Goal: Navigation & Orientation: Find specific page/section

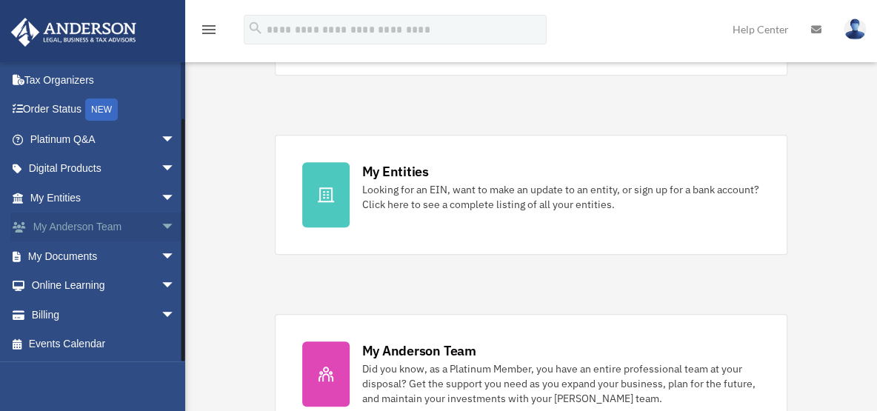
scroll to position [494, 0]
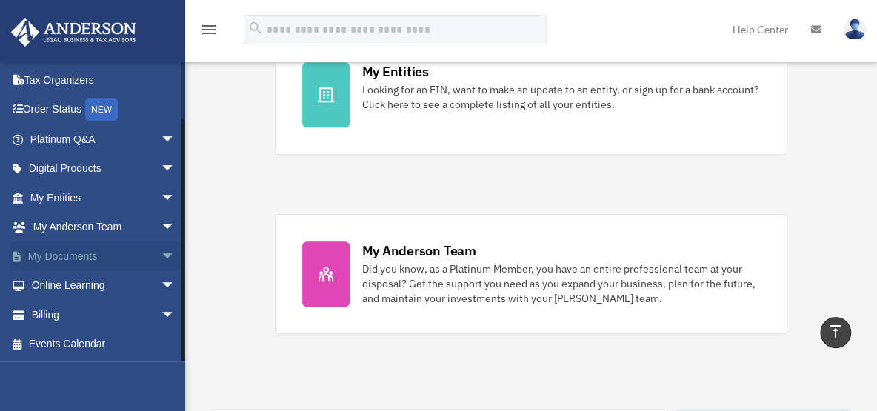
click at [161, 255] on span "arrow_drop_down" at bounding box center [176, 257] width 30 height 30
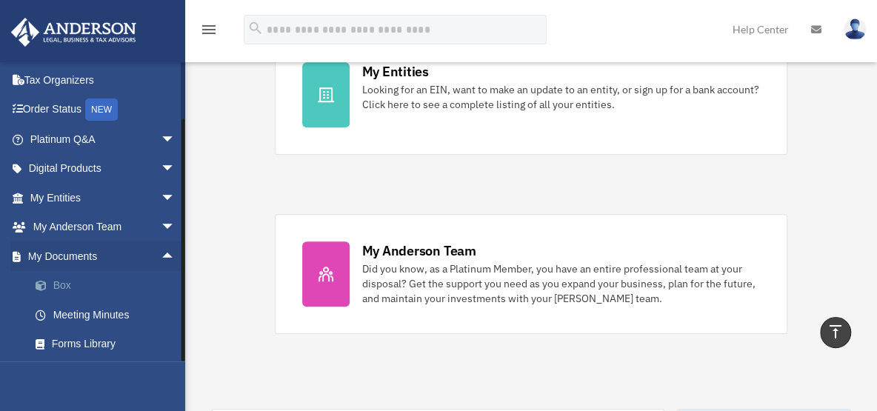
click at [64, 285] on link "Box" at bounding box center [109, 286] width 177 height 30
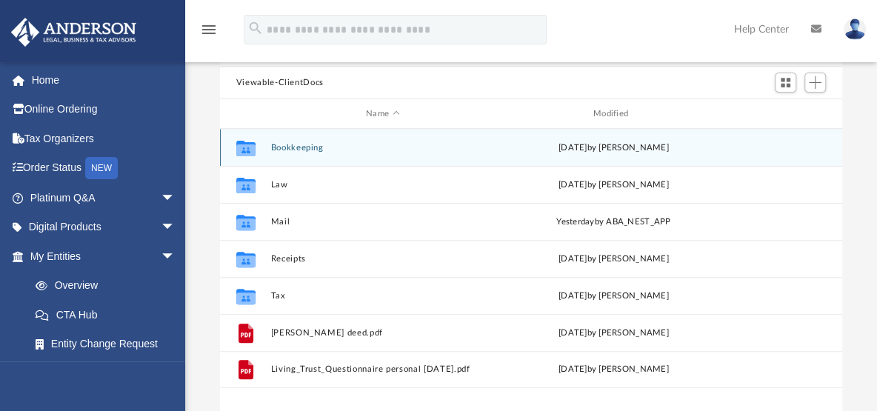
scroll to position [165, 0]
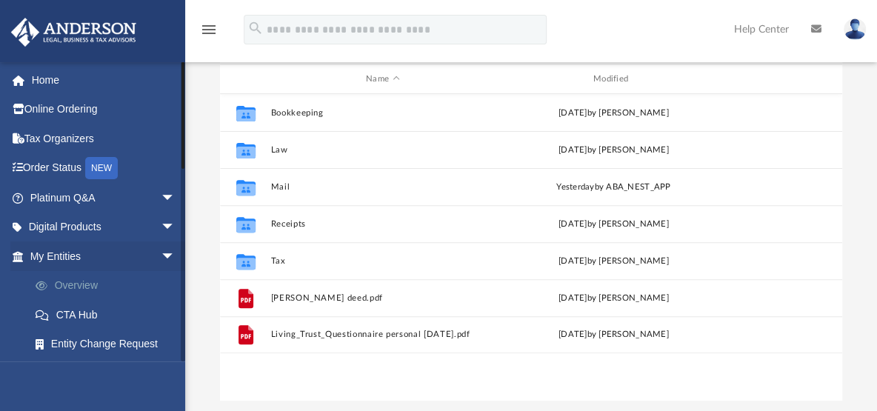
click at [67, 279] on link "Overview" at bounding box center [109, 286] width 177 height 30
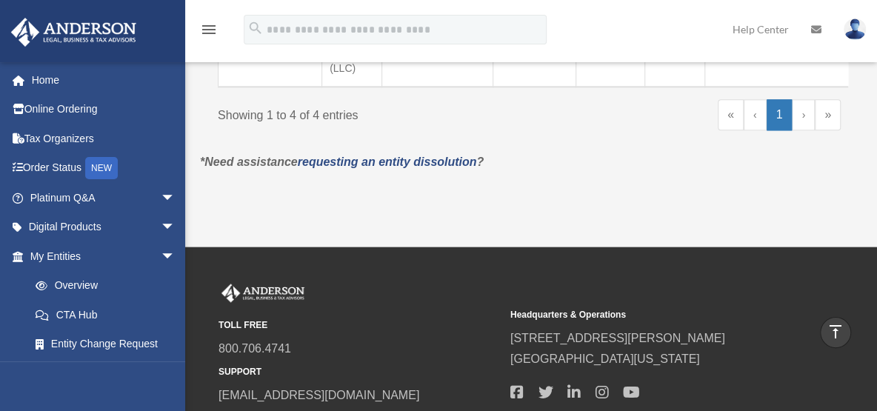
scroll to position [823, 0]
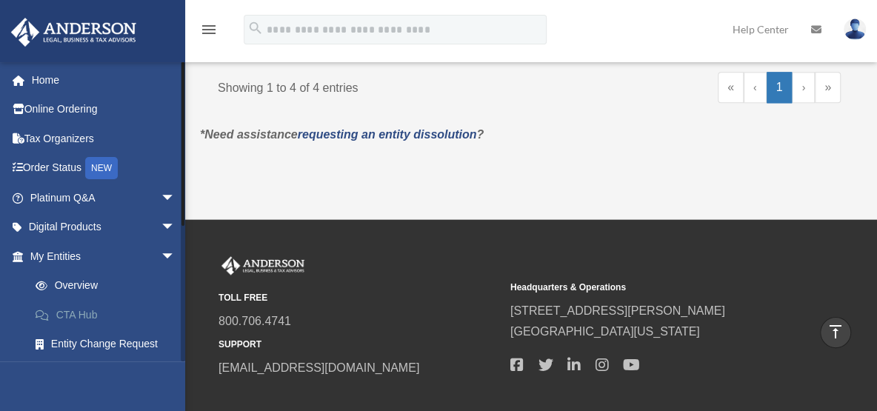
click at [68, 310] on link "CTA Hub" at bounding box center [109, 315] width 177 height 30
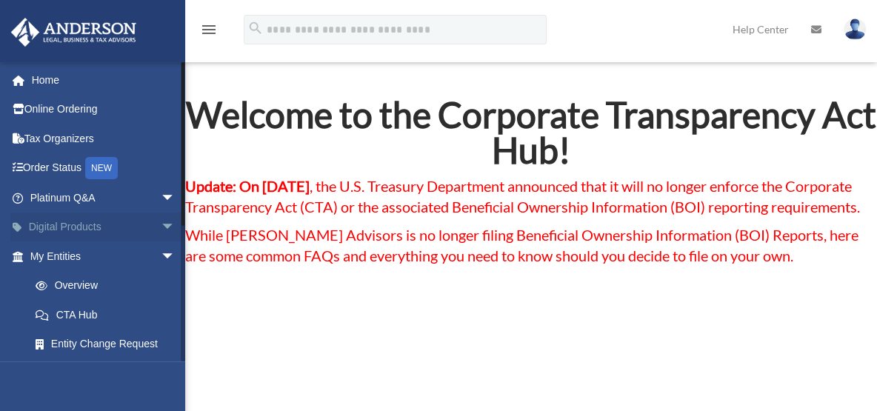
click at [161, 223] on span "arrow_drop_down" at bounding box center [176, 228] width 30 height 30
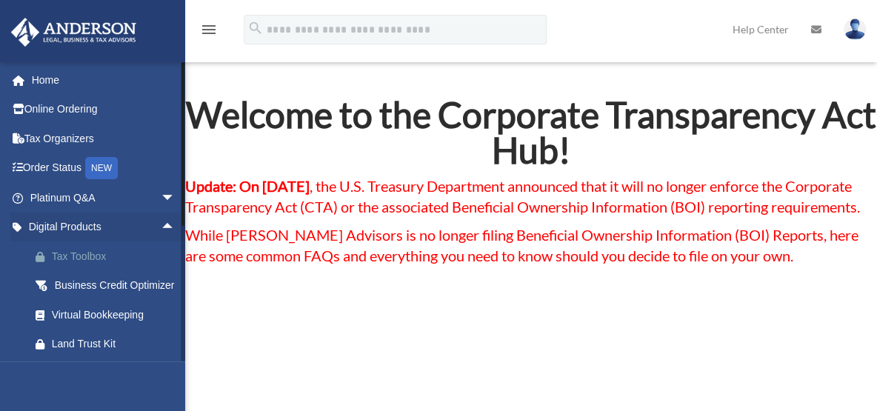
click at [70, 255] on div "Tax Toolbox" at bounding box center [115, 256] width 127 height 19
